Goal: Transaction & Acquisition: Purchase product/service

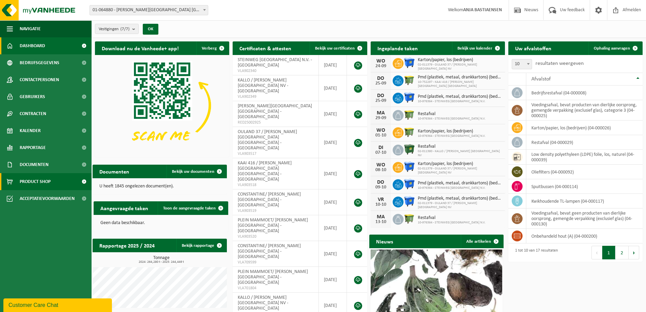
click at [29, 180] on span "Product Shop" at bounding box center [35, 181] width 31 height 17
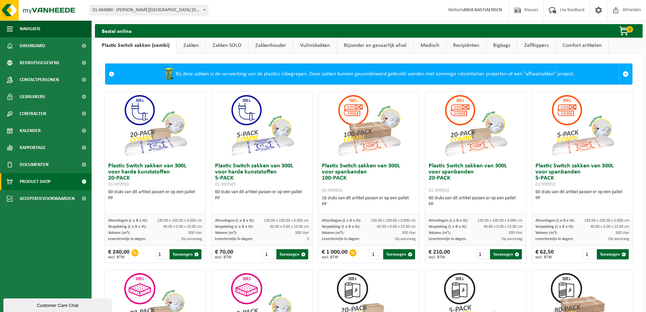
click at [579, 44] on link "Comfort artikelen" at bounding box center [582, 46] width 53 height 16
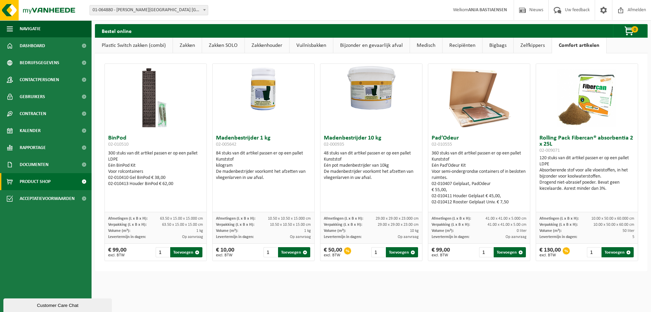
click at [525, 45] on link "Zelfkippers" at bounding box center [533, 46] width 38 height 16
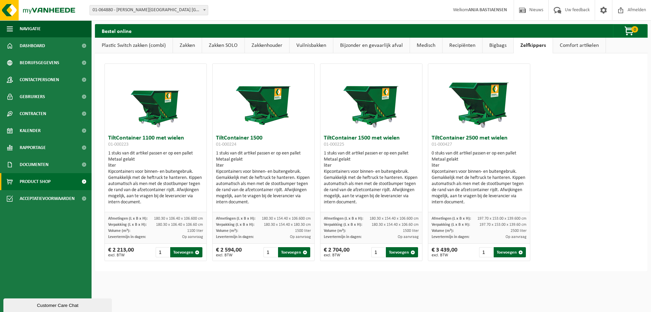
click at [492, 44] on link "Bigbags" at bounding box center [497, 46] width 31 height 16
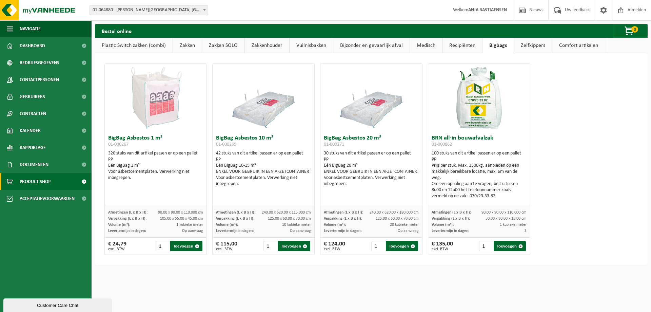
click at [523, 46] on link "Zelfkippers" at bounding box center [533, 46] width 38 height 16
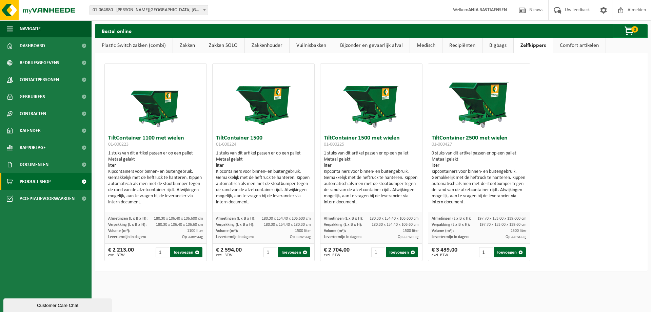
click at [495, 44] on link "Bigbags" at bounding box center [497, 46] width 31 height 16
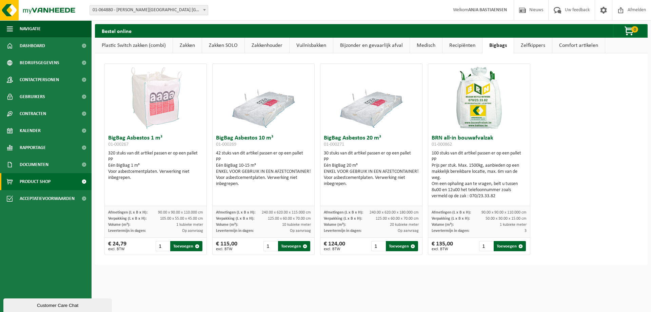
click at [463, 44] on link "Recipiënten" at bounding box center [462, 46] width 40 height 16
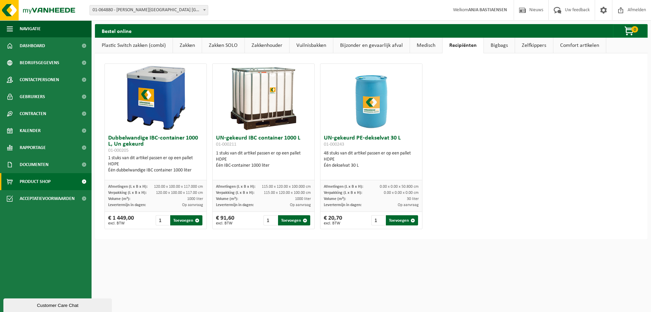
click at [423, 43] on link "Medisch" at bounding box center [426, 46] width 32 height 16
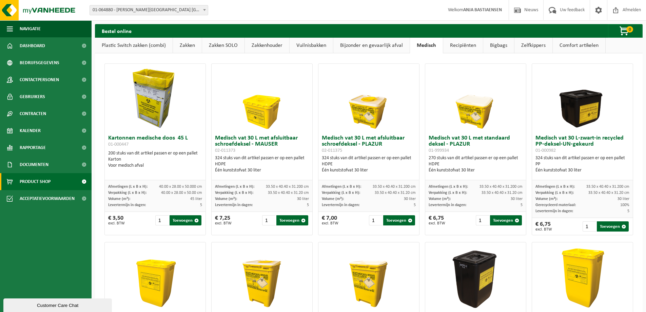
click at [368, 47] on link "Bijzonder en gevaarlijk afval" at bounding box center [371, 46] width 76 height 16
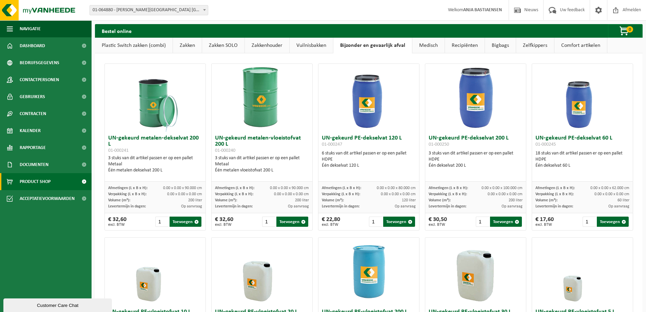
click at [313, 45] on link "Vuilnisbakken" at bounding box center [310, 46] width 43 height 16
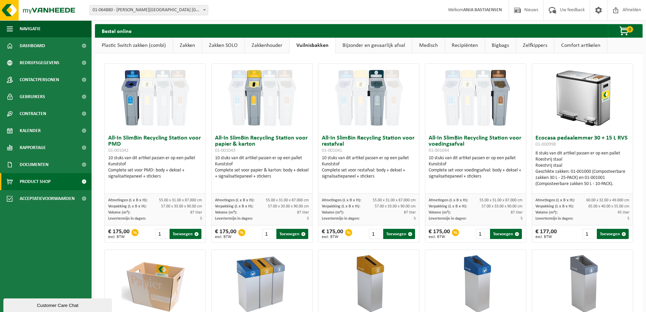
click at [275, 44] on link "Zakkenhouder" at bounding box center [267, 46] width 44 height 16
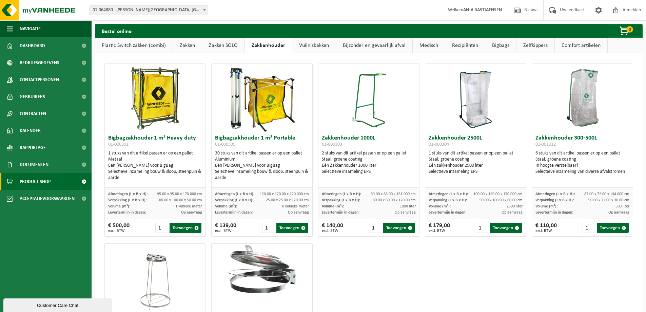
click at [223, 44] on link "Zakken SOLO" at bounding box center [223, 46] width 42 height 16
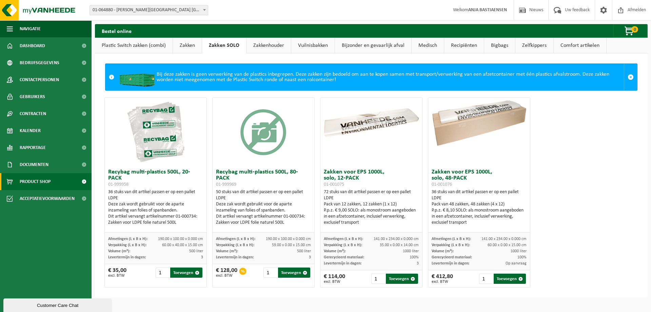
click at [185, 45] on link "Zakken" at bounding box center [187, 46] width 29 height 16
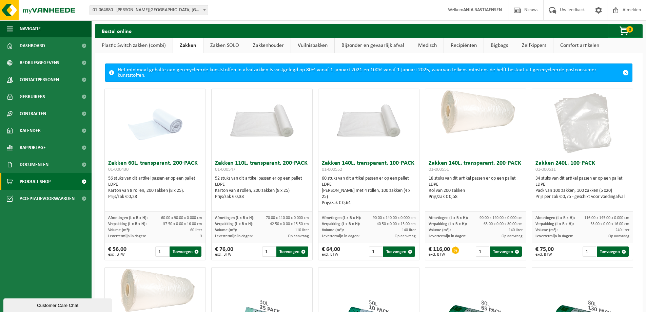
click at [126, 44] on link "Plastic Switch zakken (combi)" at bounding box center [134, 46] width 78 height 16
